Goal: Information Seeking & Learning: Learn about a topic

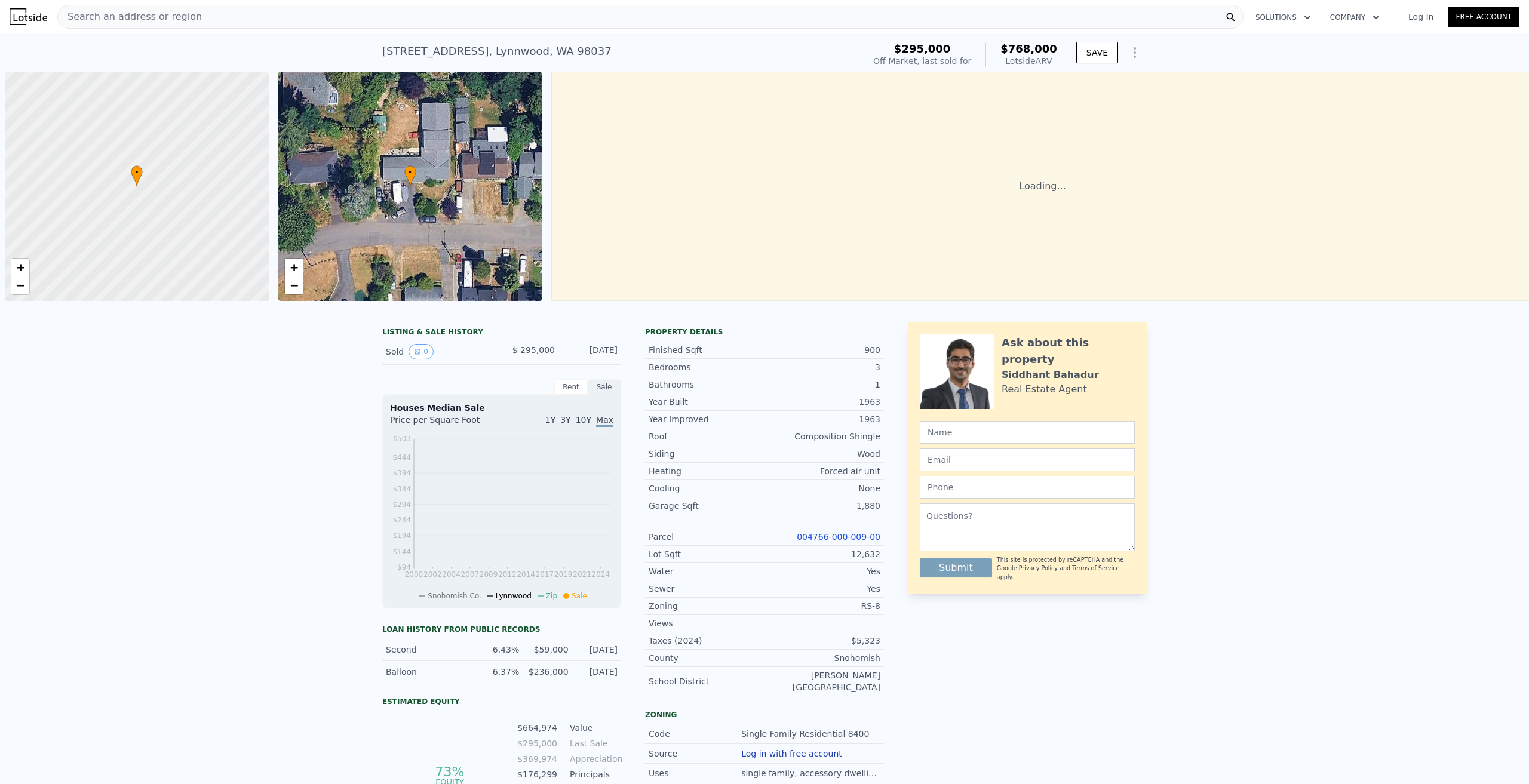
scroll to position [0, 5]
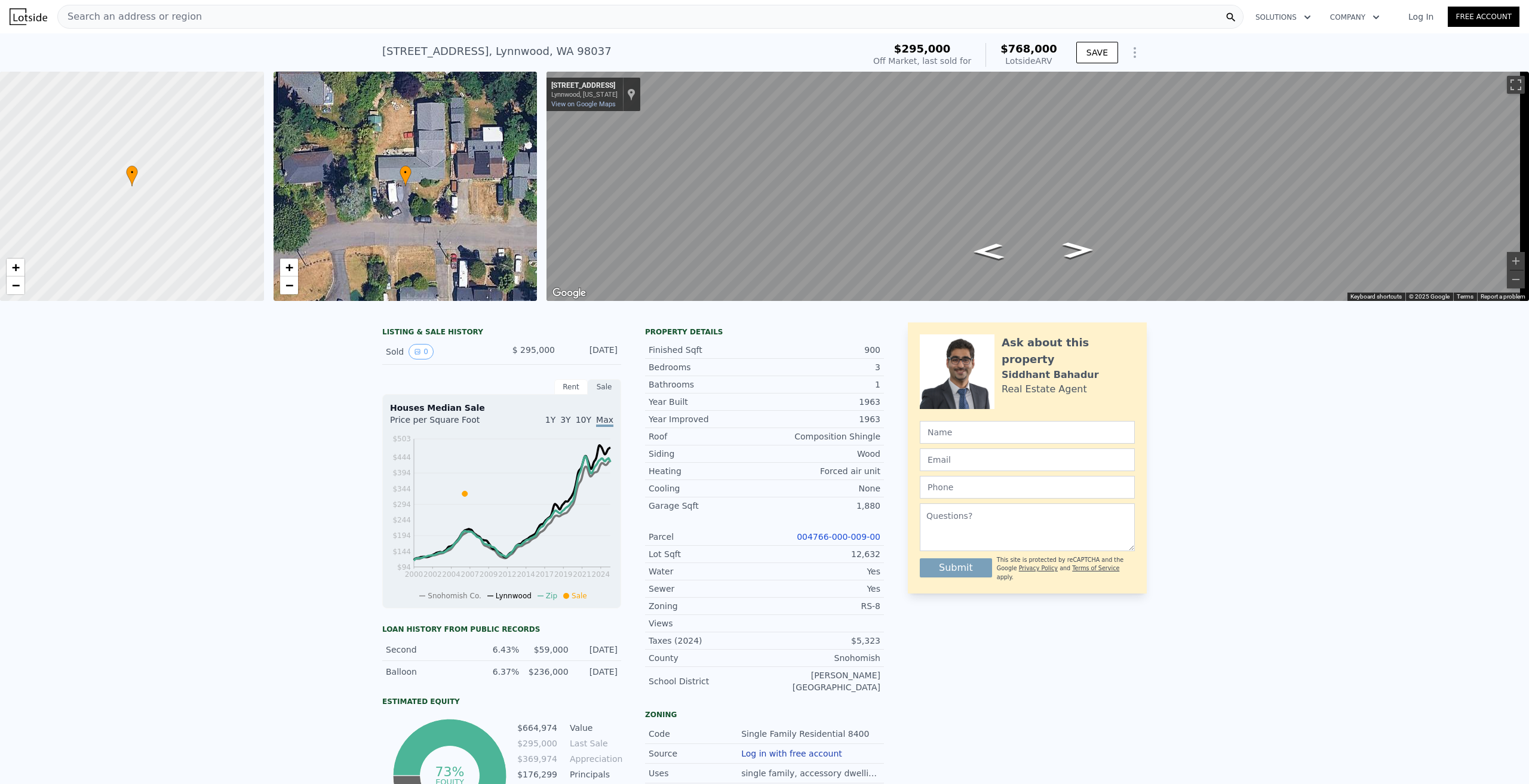
click at [155, 416] on div "LISTING & SALE HISTORY Sold 0 $ 295,000 Sep 28, 2006 Rent Sale Rent over time P…" at bounding box center [764, 643] width 1529 height 660
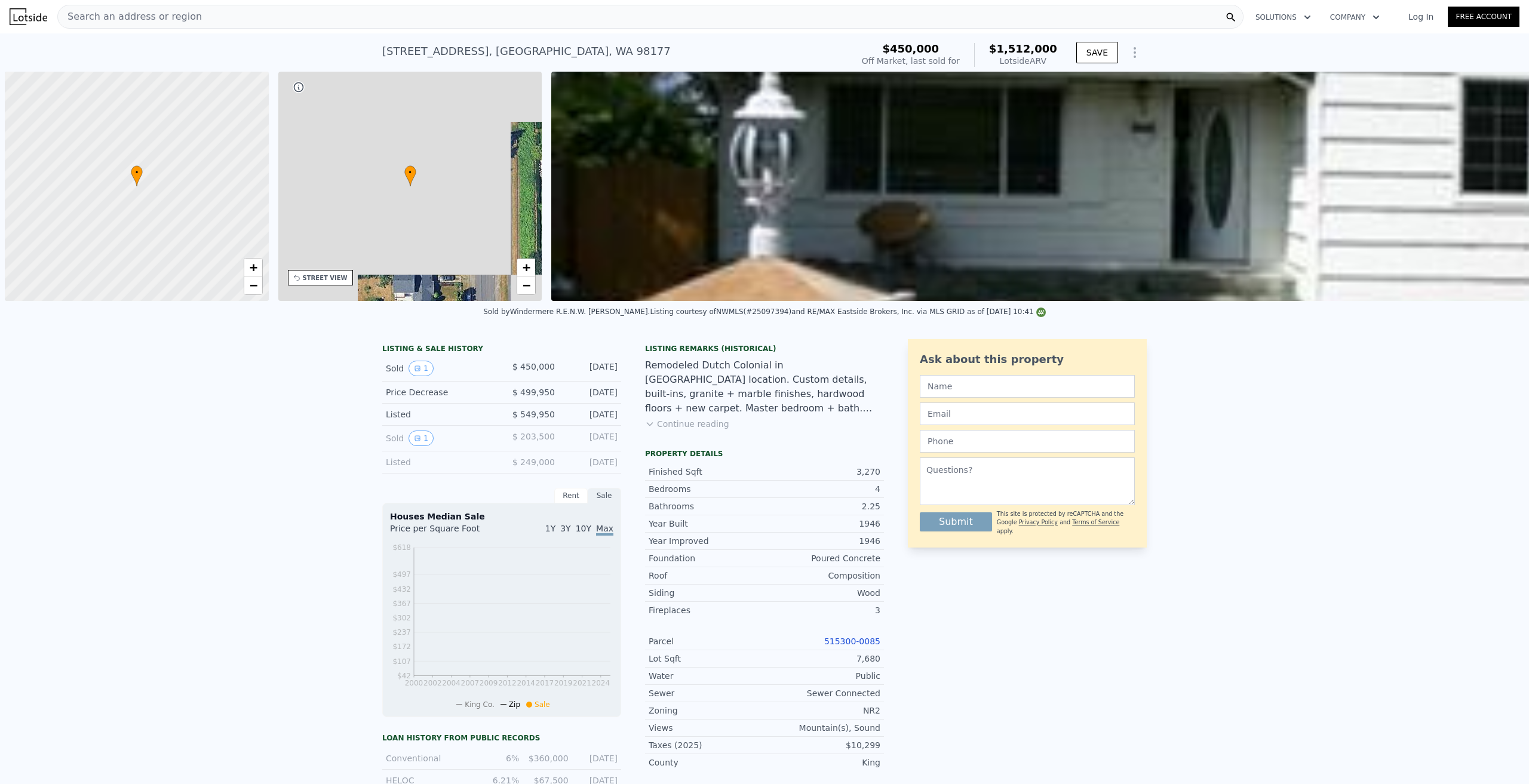
scroll to position [0, 5]
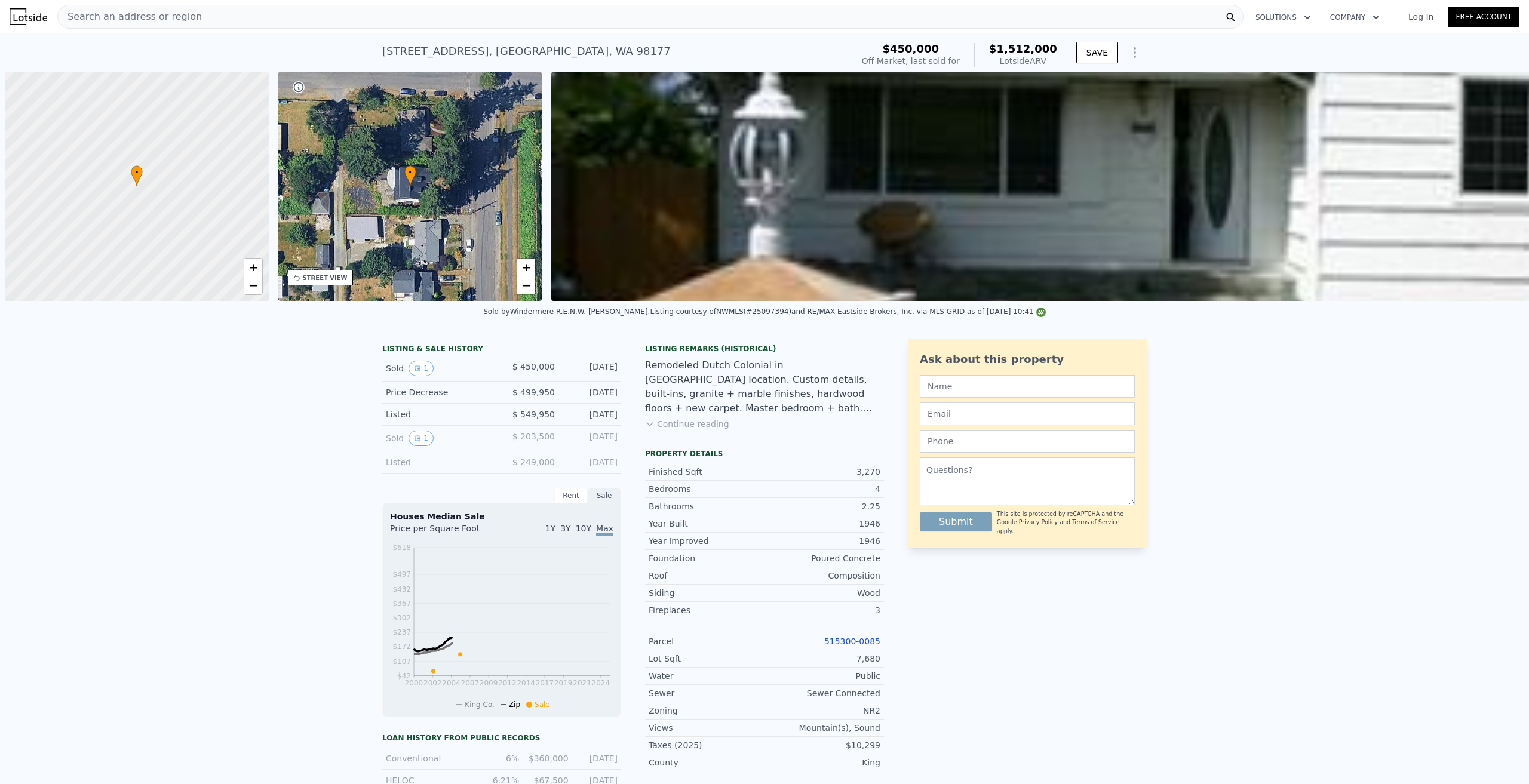
scroll to position [0, 5]
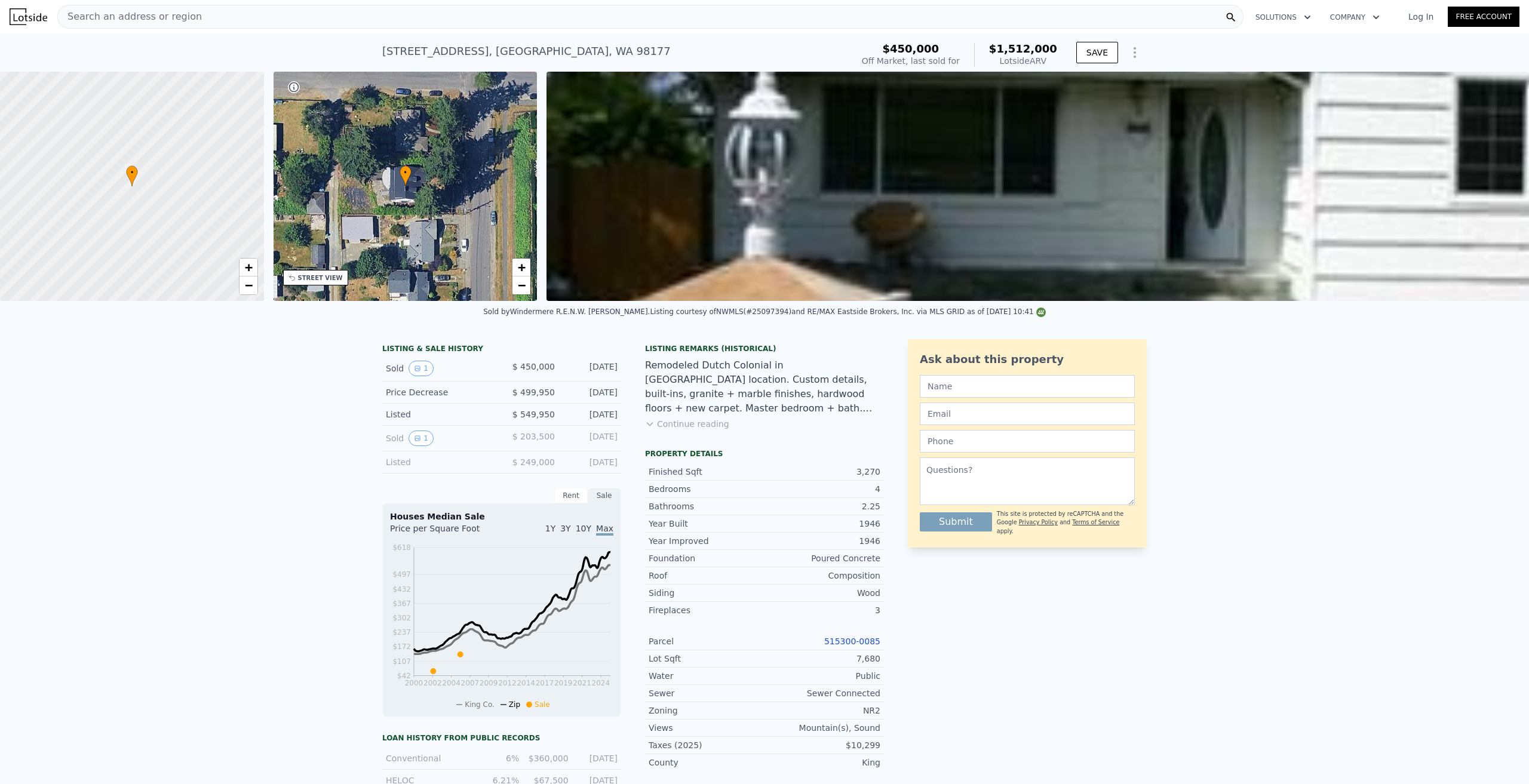
click at [194, 8] on div "Search an address or region" at bounding box center [650, 16] width 1186 height 24
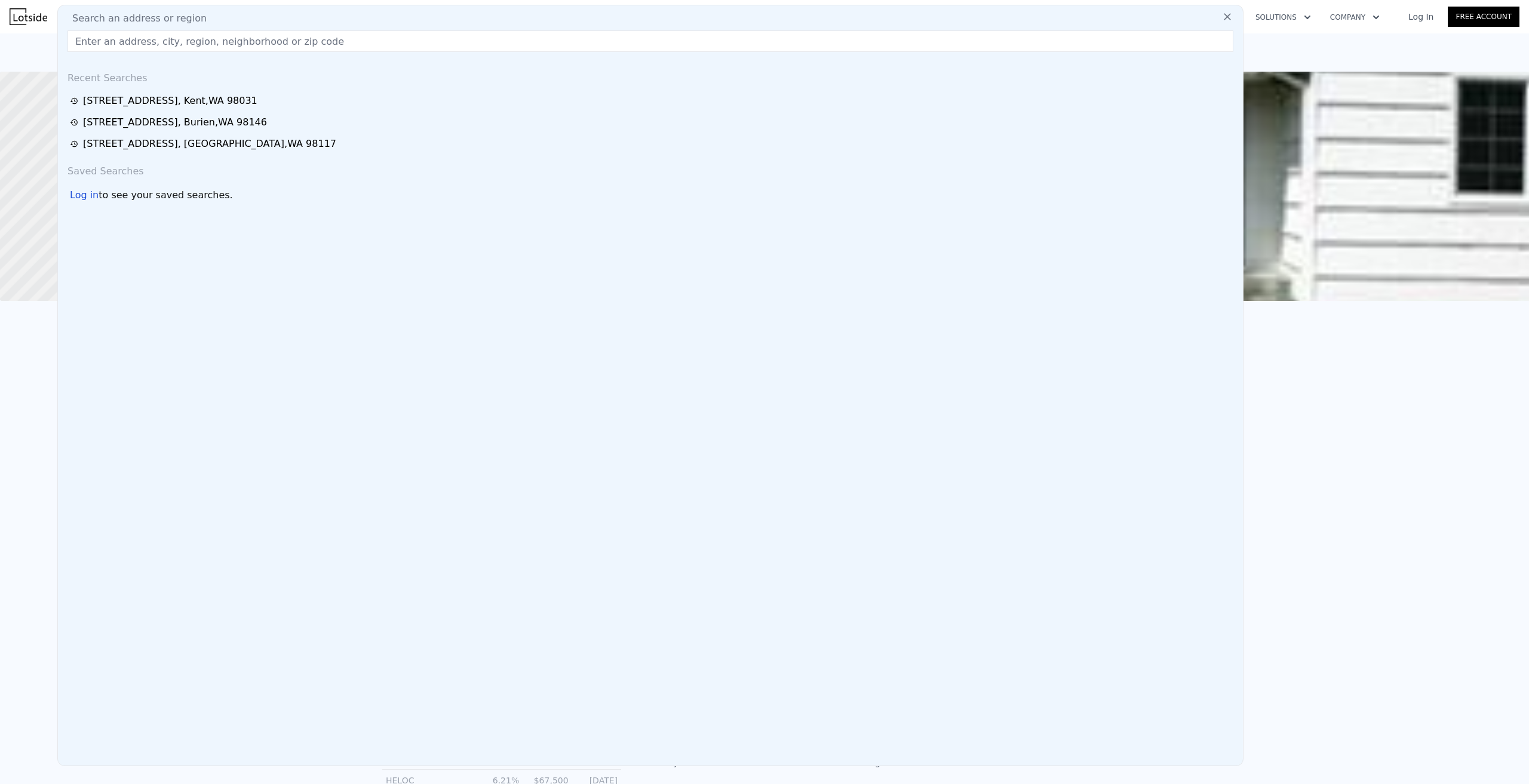
type input "33442 Holly Ave SE Black Diamond, WA 98010"
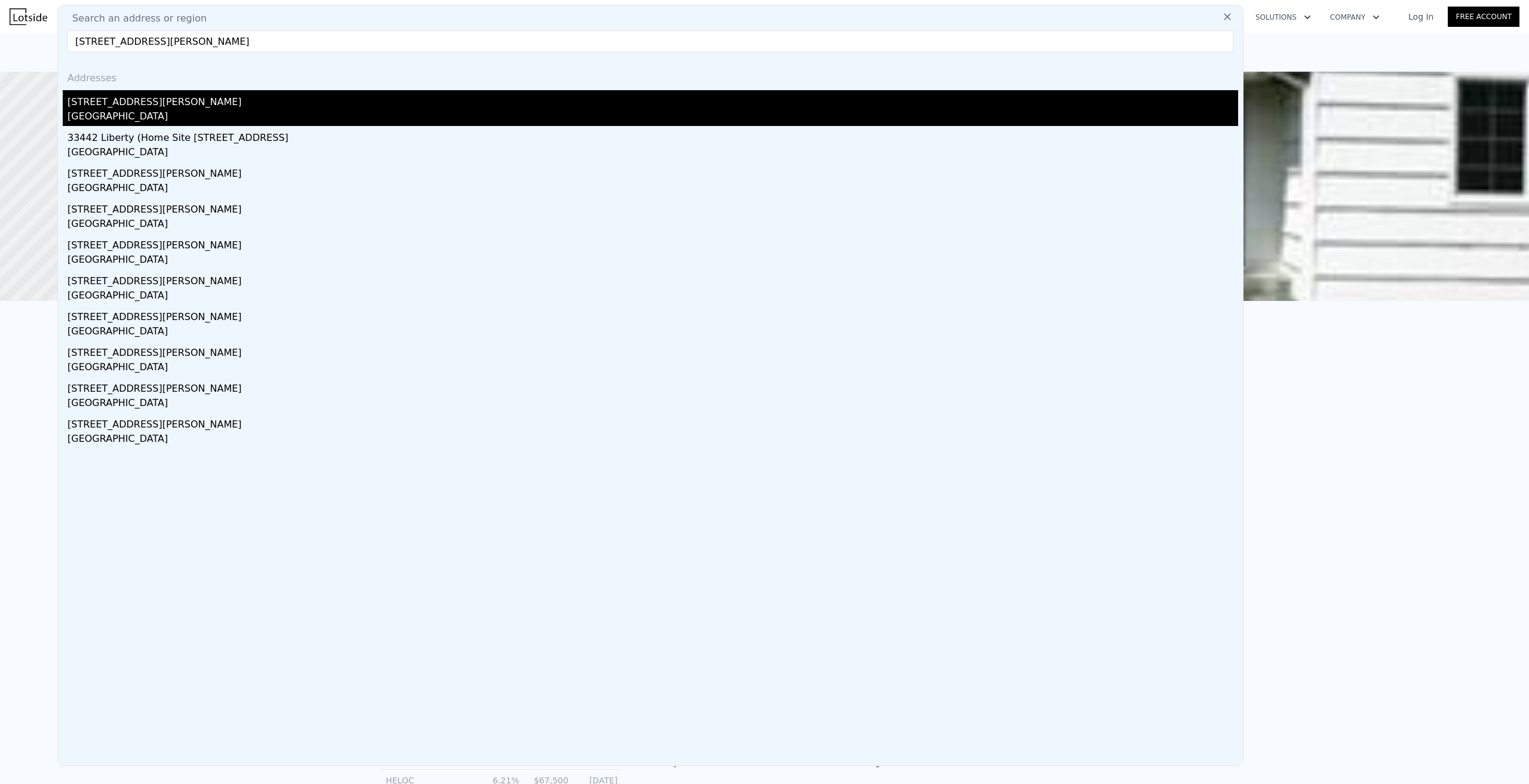
click at [124, 115] on div "Black Diamond, WA 98010" at bounding box center [653, 118] width 1171 height 17
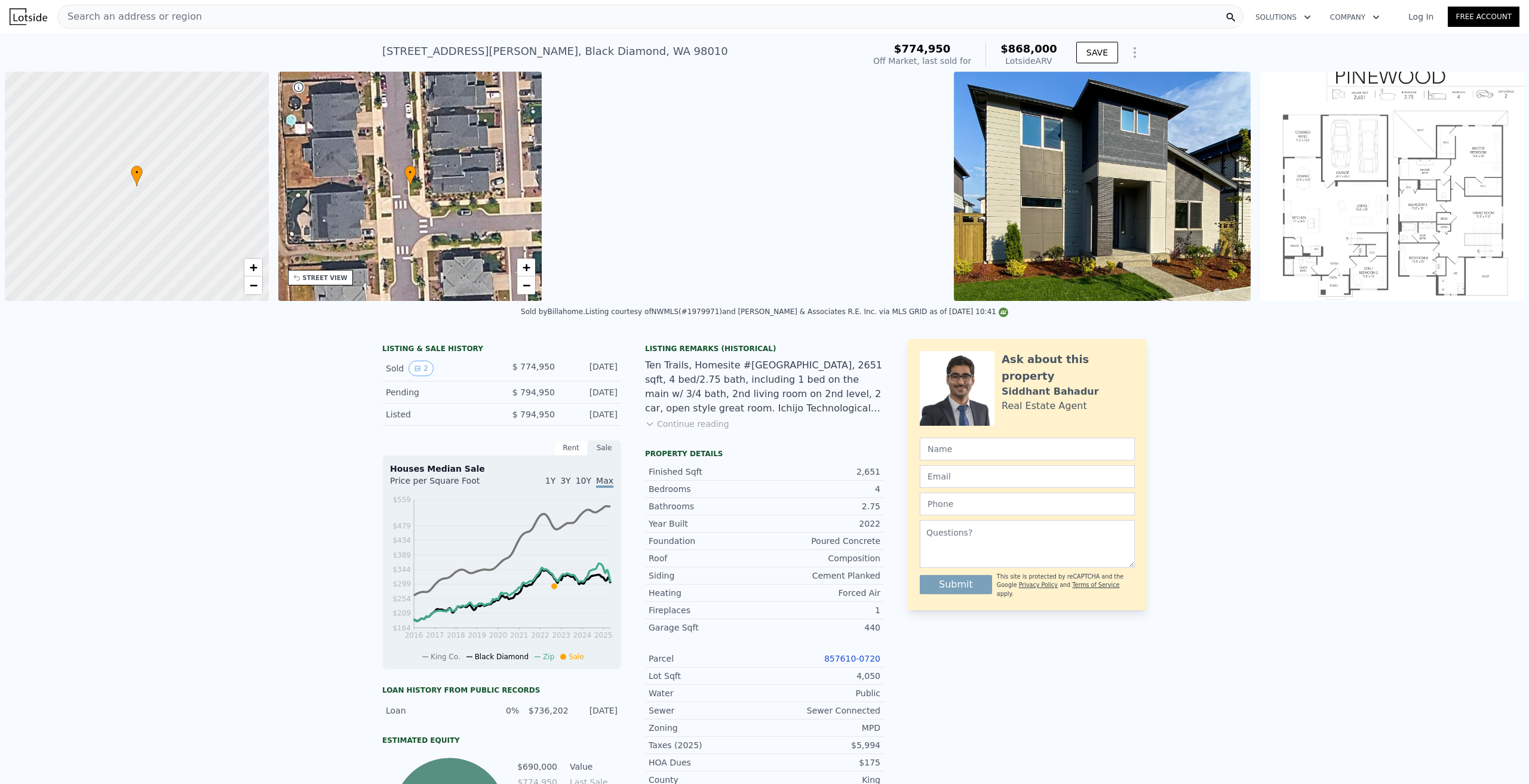
click at [651, 424] on button "Continue reading" at bounding box center [687, 424] width 84 height 12
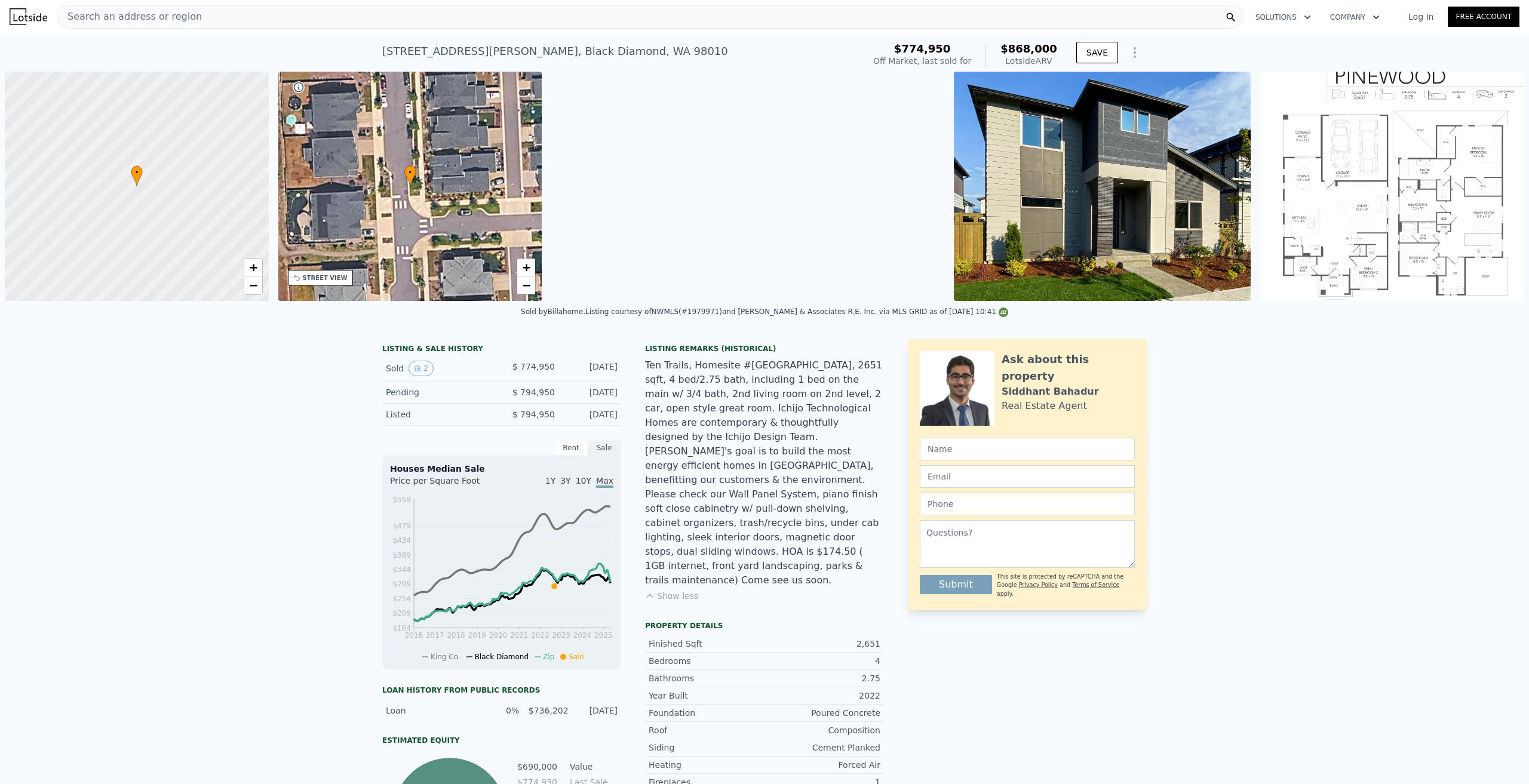
click at [1035, 201] on img at bounding box center [1102, 186] width 297 height 229
